Goal: Task Accomplishment & Management: Use online tool/utility

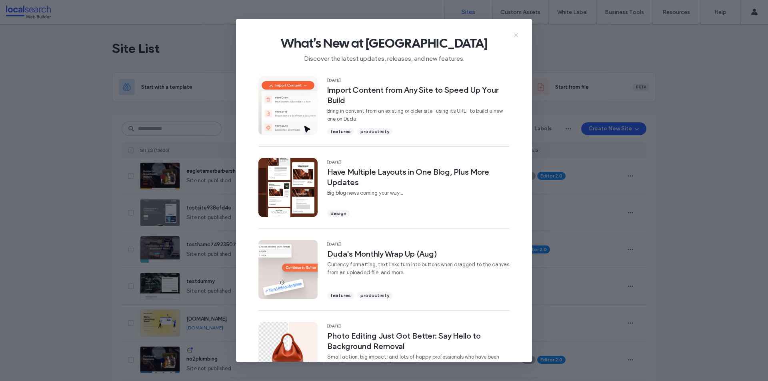
click at [515, 37] on icon at bounding box center [516, 35] width 6 height 6
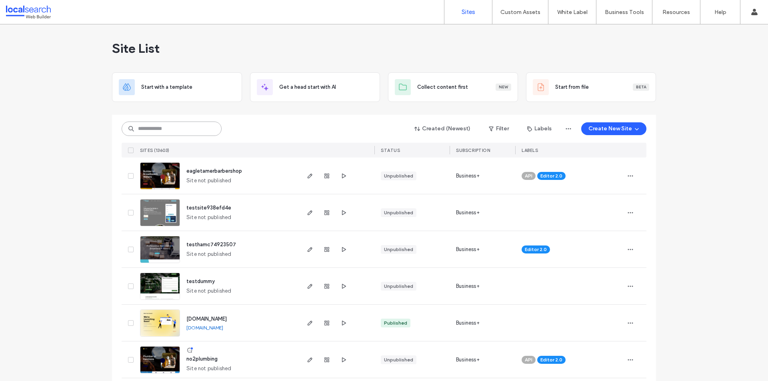
click at [182, 136] on input at bounding box center [172, 129] width 100 height 14
type input "*"
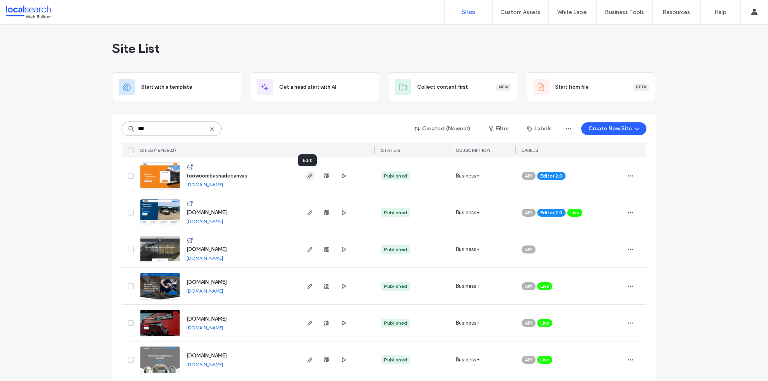
type input "***"
click at [307, 176] on icon "button" at bounding box center [310, 176] width 6 height 6
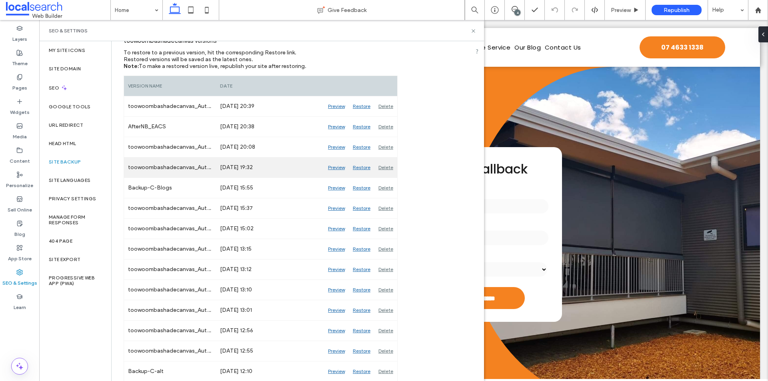
scroll to position [87, 0]
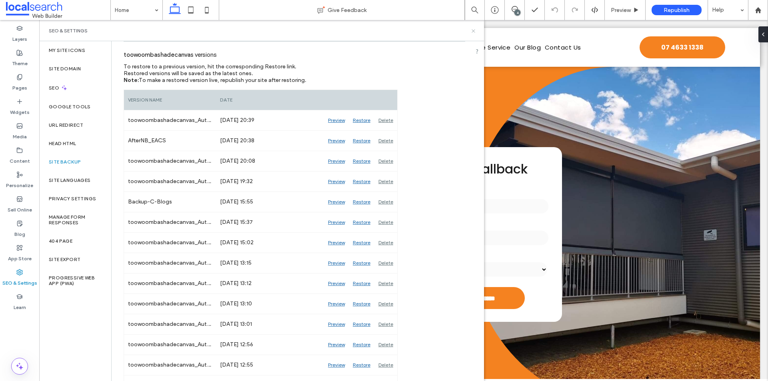
drag, startPoint x: 474, startPoint y: 31, endPoint x: 439, endPoint y: 11, distance: 40.0
click at [474, 31] on icon at bounding box center [474, 31] width 6 height 6
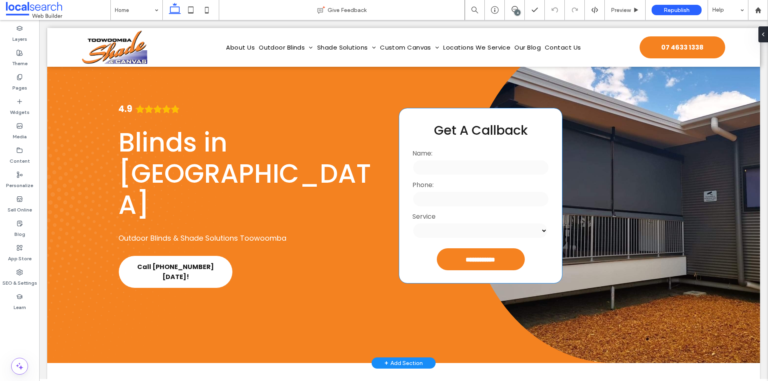
scroll to position [40, 0]
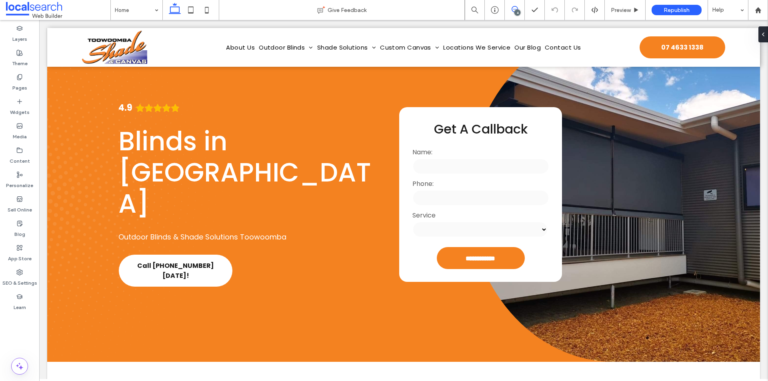
click at [511, 11] on span at bounding box center [515, 9] width 20 height 6
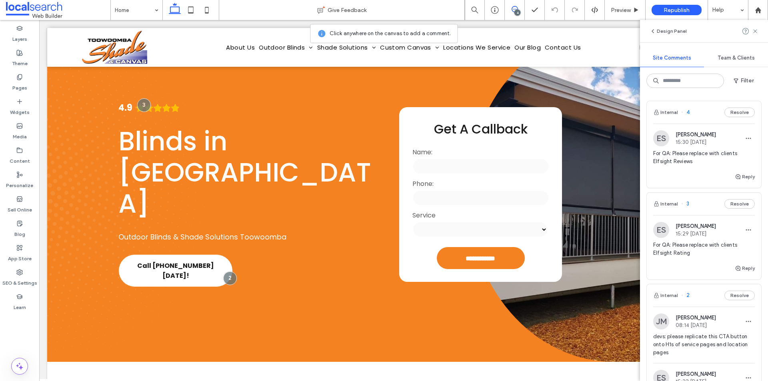
click at [511, 11] on span at bounding box center [515, 9] width 20 height 6
